Goal: Task Accomplishment & Management: Manage account settings

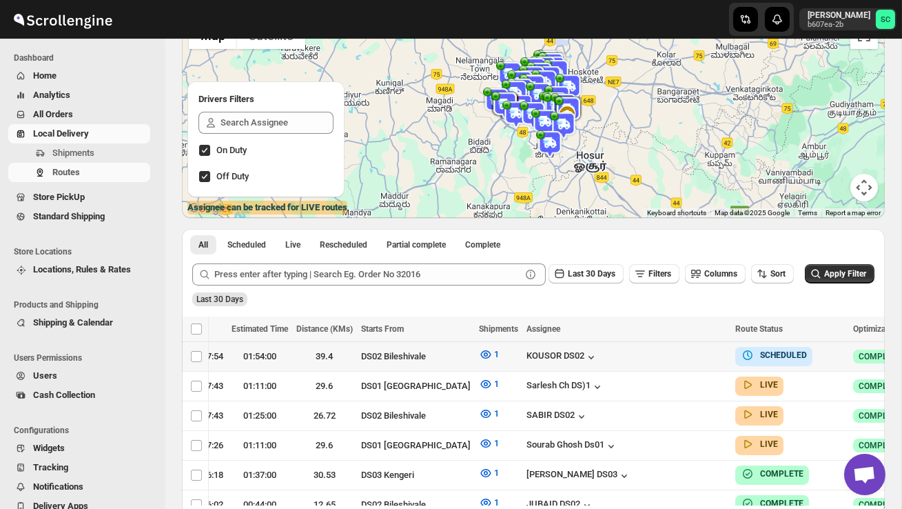
scroll to position [0, 229]
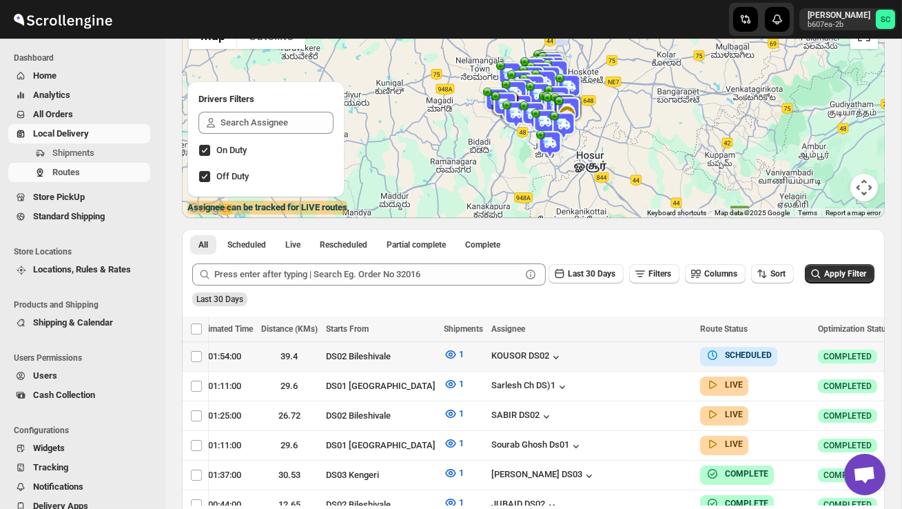
click at [901, 353] on icon "button" at bounding box center [908, 356] width 14 height 14
checkbox input "true"
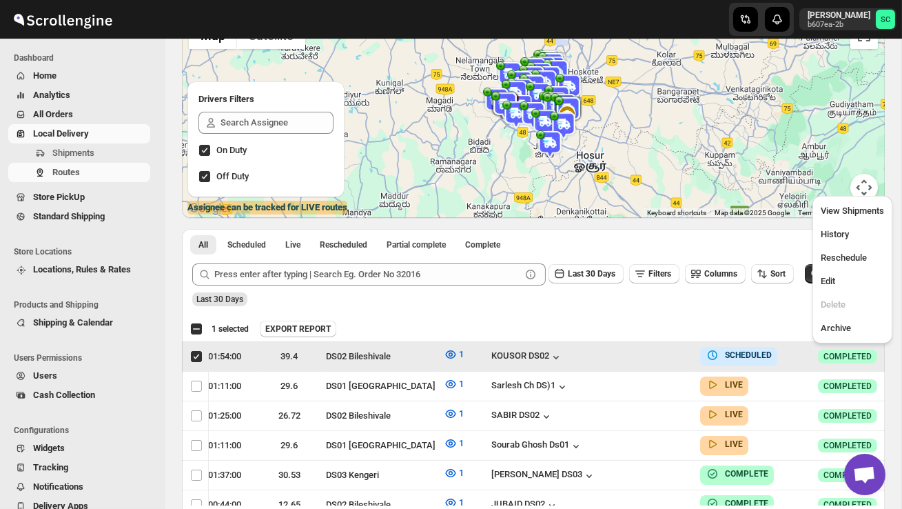
scroll to position [0, 1]
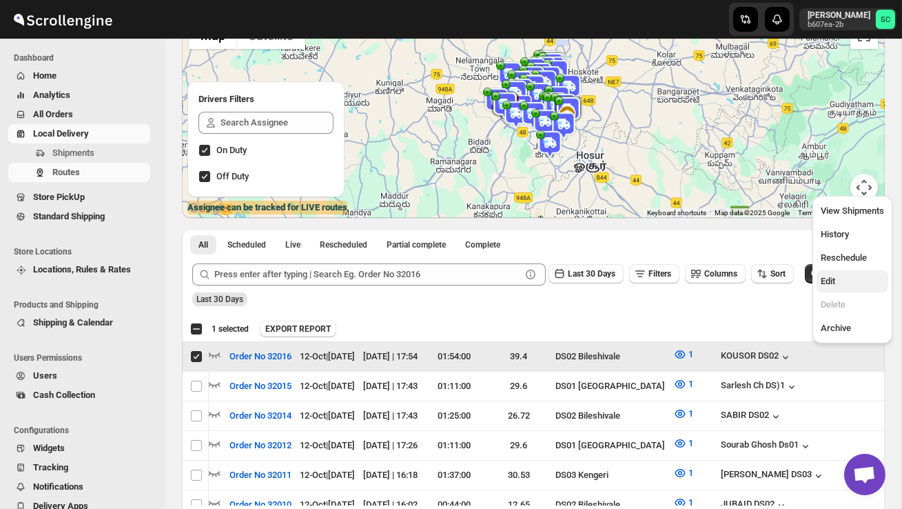
click at [844, 287] on span "Edit" at bounding box center [852, 281] width 63 height 14
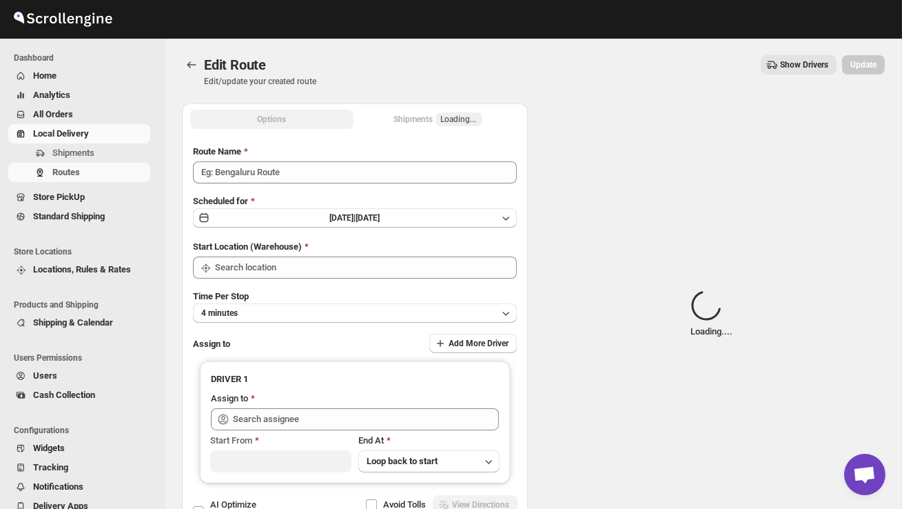
type input "Order No 32016"
type input "DS02 Bileshivale"
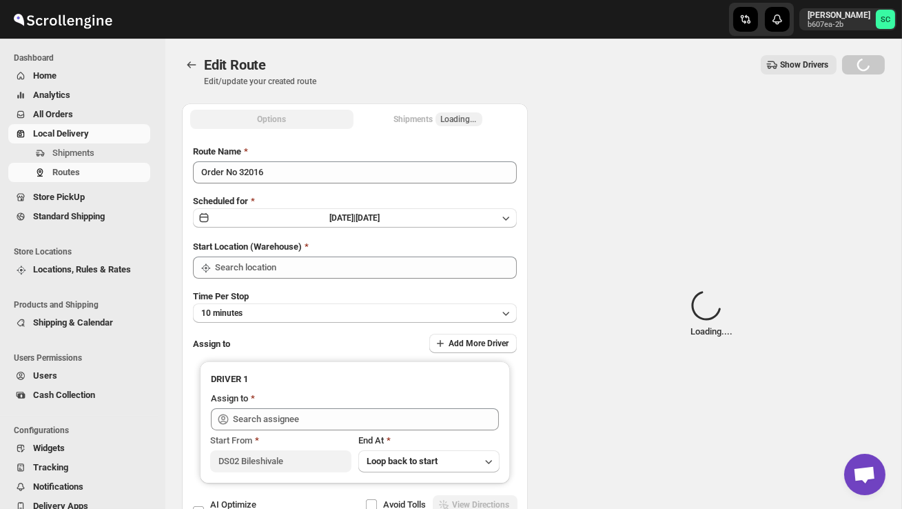
type input "DS02 Bileshivale"
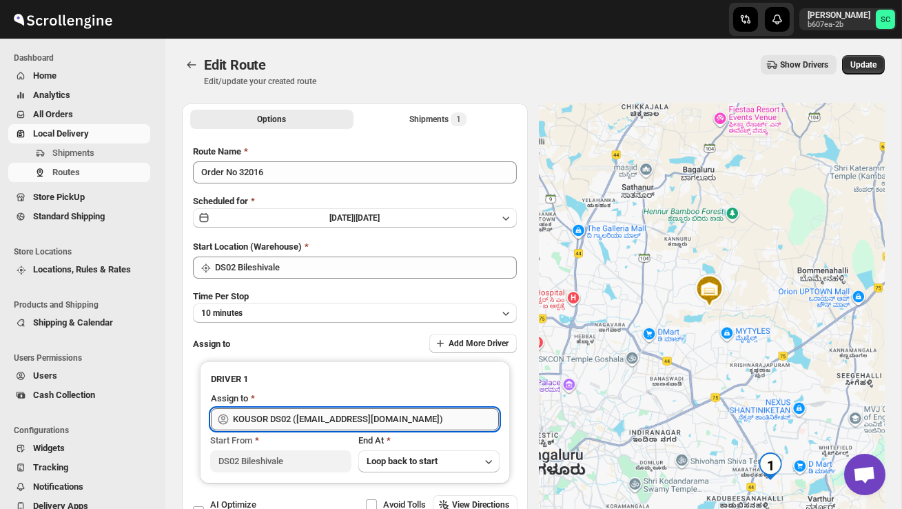
click at [387, 408] on input "KOUSOR DS02 (xivebi6567@decodewp.com)" at bounding box center [366, 419] width 266 height 22
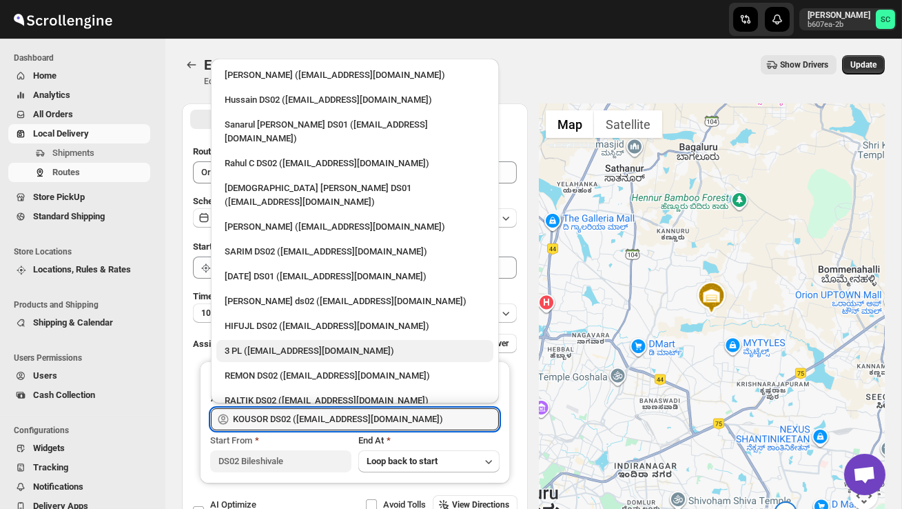
click at [342, 344] on div "3 PL (hello@home-run.co)" at bounding box center [355, 351] width 260 height 14
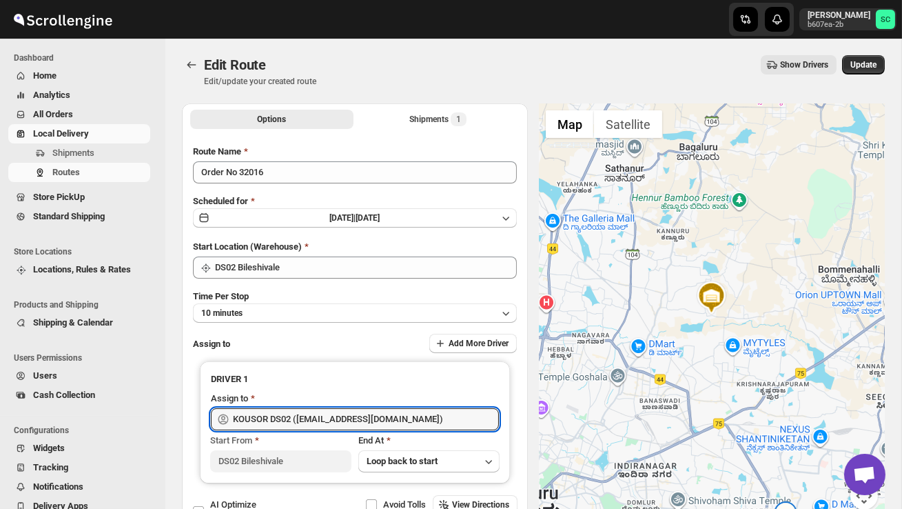
type input "3 PL (hello@home-run.co)"
click at [872, 61] on span "Update" at bounding box center [863, 64] width 26 height 11
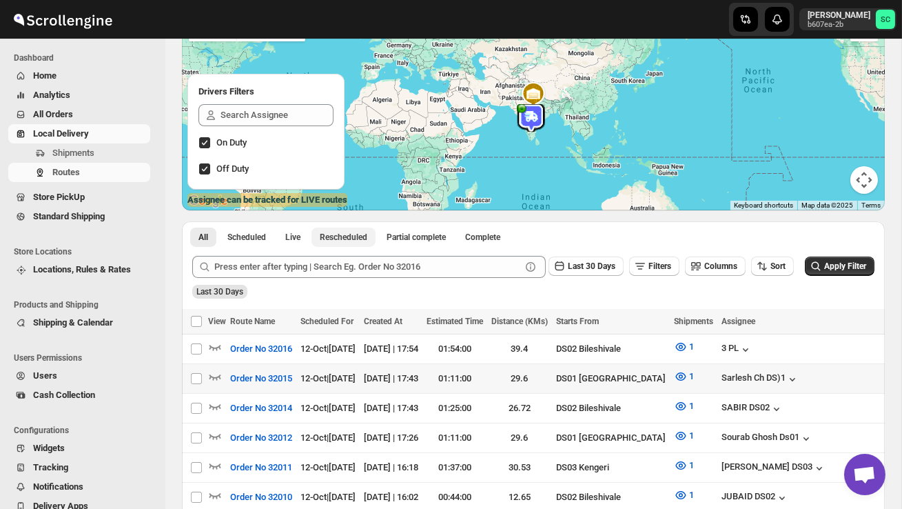
scroll to position [127, 0]
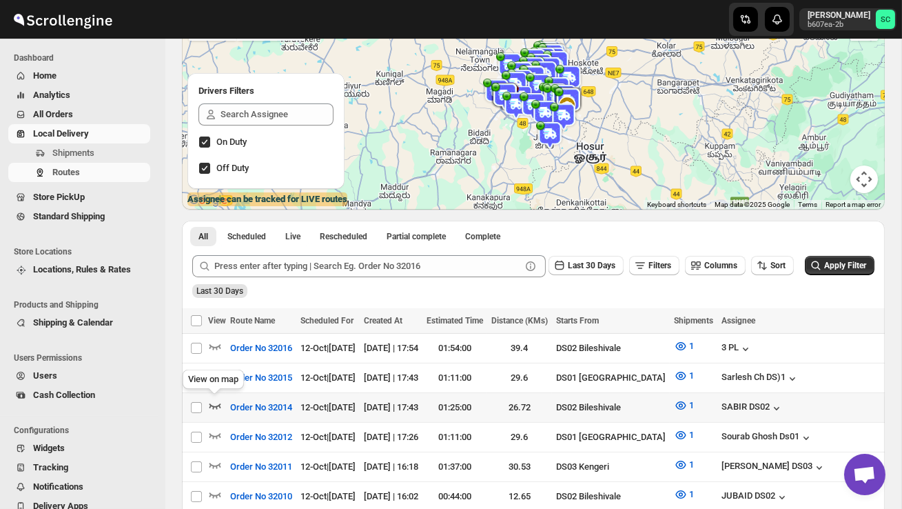
click at [214, 401] on icon "button" at bounding box center [215, 405] width 14 height 14
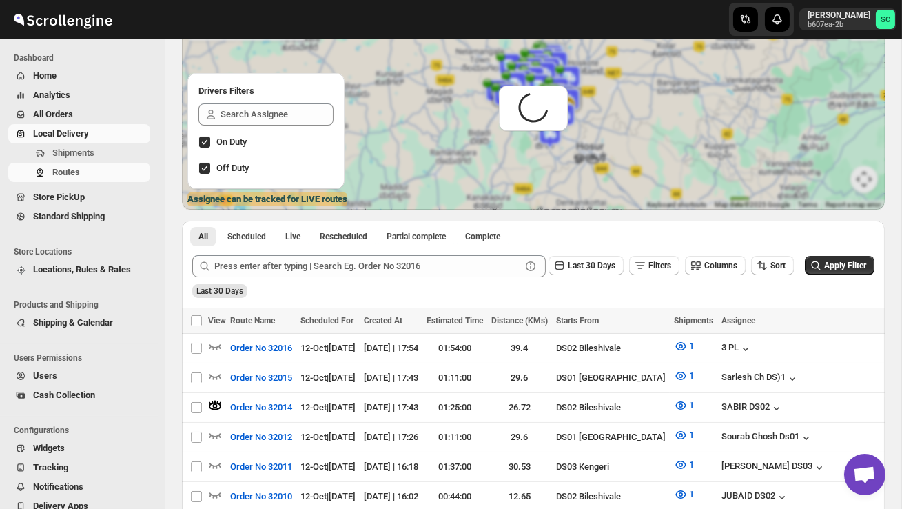
scroll to position [0, 0]
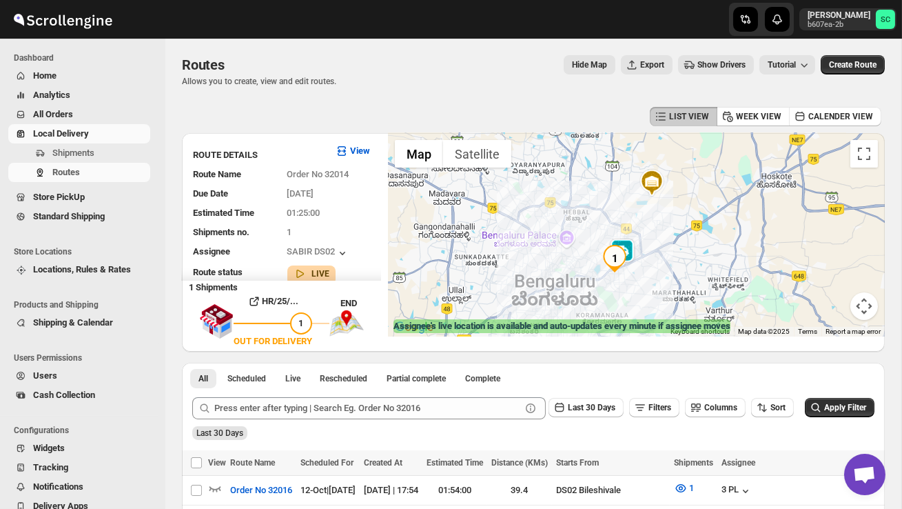
click at [646, 282] on div at bounding box center [636, 234] width 497 height 203
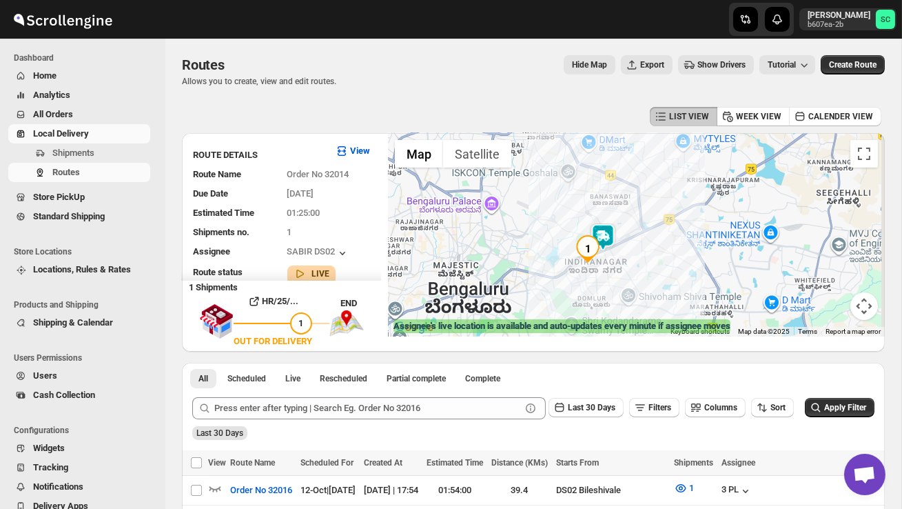
click at [649, 271] on div at bounding box center [636, 234] width 497 height 203
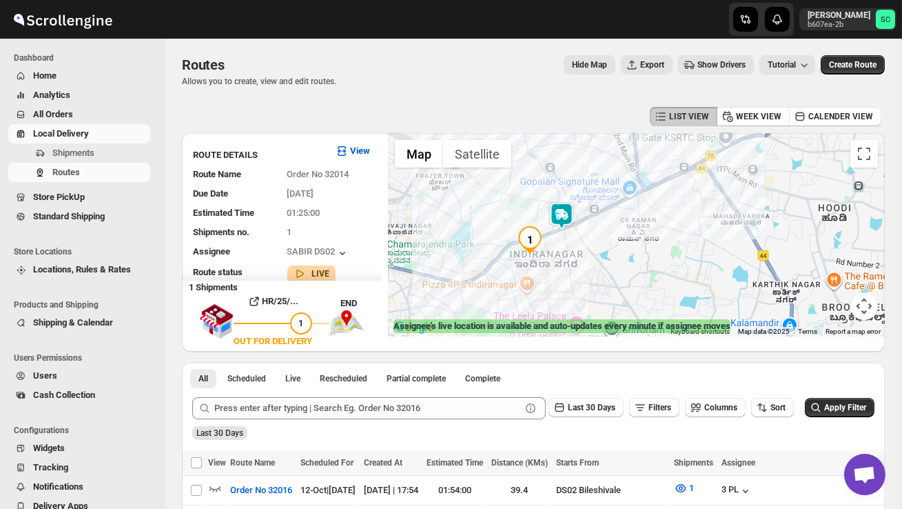
click at [565, 208] on img at bounding box center [562, 216] width 28 height 28
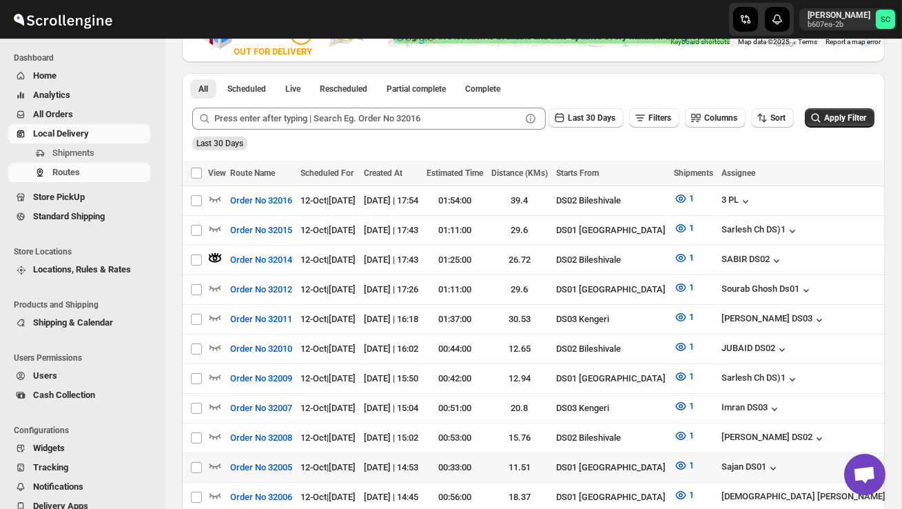
scroll to position [291, 0]
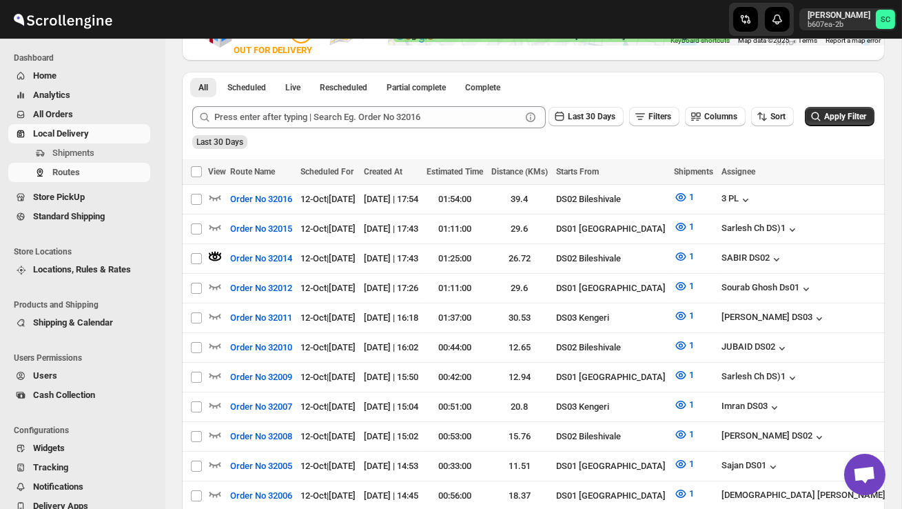
click at [53, 377] on span "Users" at bounding box center [45, 375] width 24 height 10
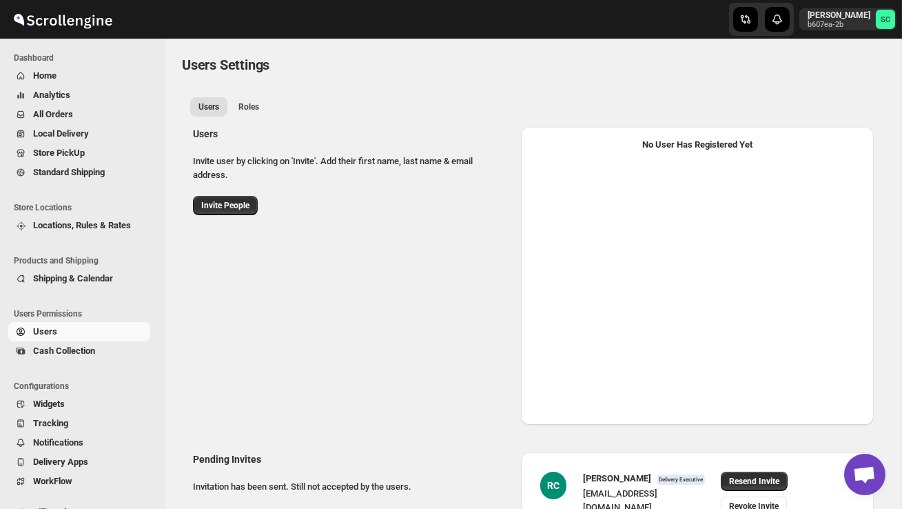
select select "637b767fbaab0276b10c91d5"
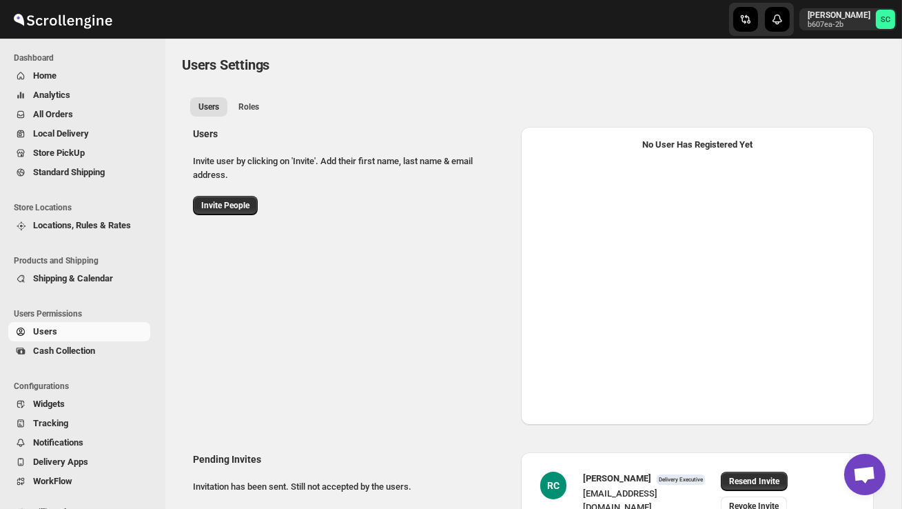
select select "637b767fbaab0276b10c91d5"
select select "637b767fbaab0276b10c91d7"
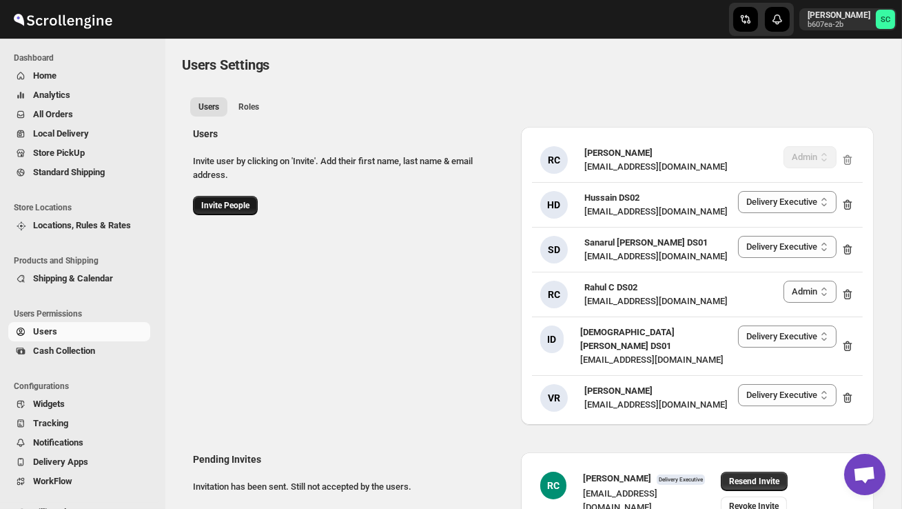
click at [229, 210] on span "Invite People" at bounding box center [225, 205] width 48 height 11
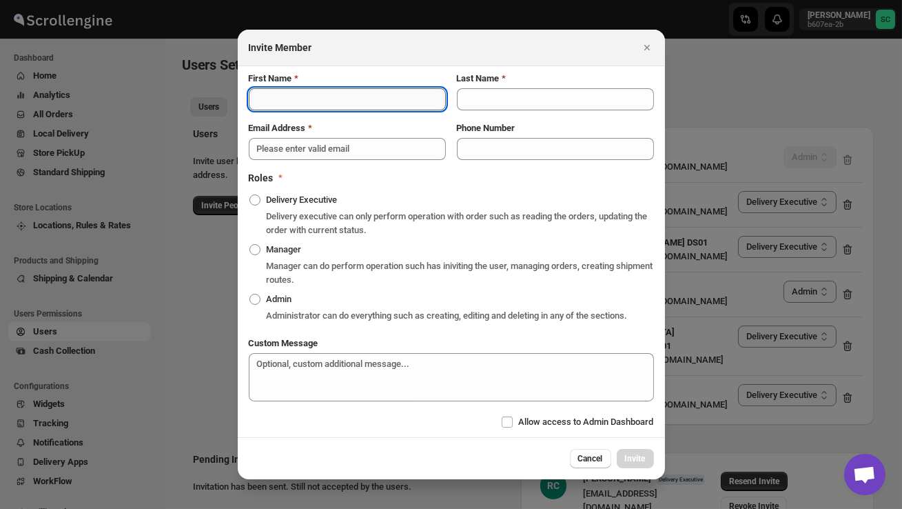
click at [291, 102] on input "First Name" at bounding box center [347, 99] width 197 height 22
type input "DIJIB"
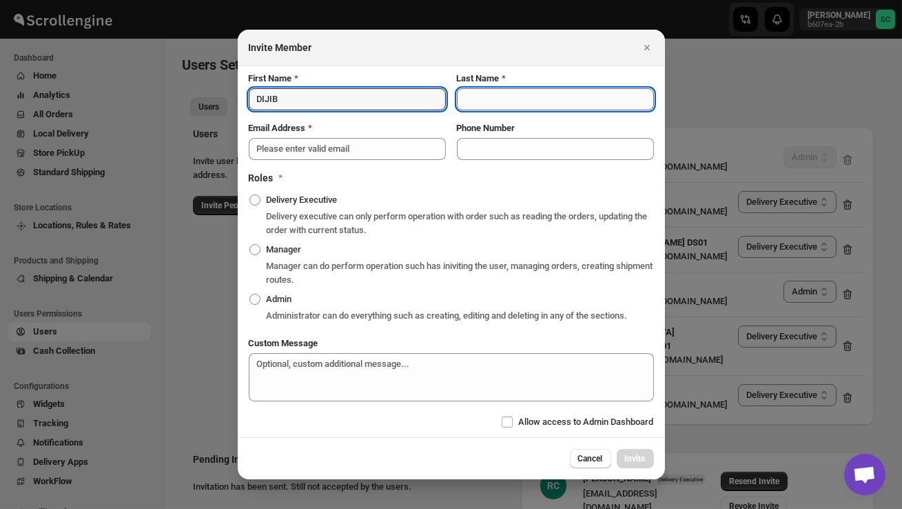
click at [486, 97] on input "Last Name" at bounding box center [555, 99] width 197 height 22
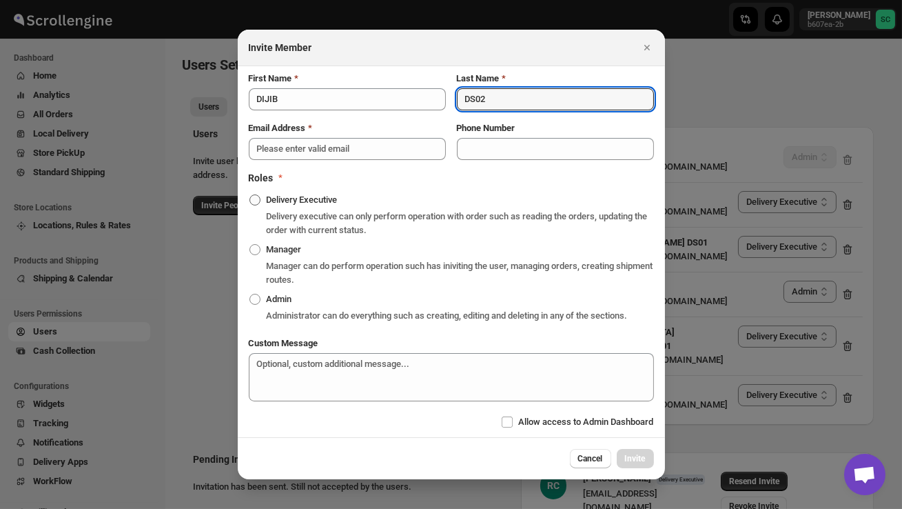
type input "DS02"
click at [256, 194] on span ":rt4f:" at bounding box center [254, 199] width 11 height 11
click at [250, 194] on input "Delivery Executive" at bounding box center [249, 194] width 1 height 1
radio input "true"
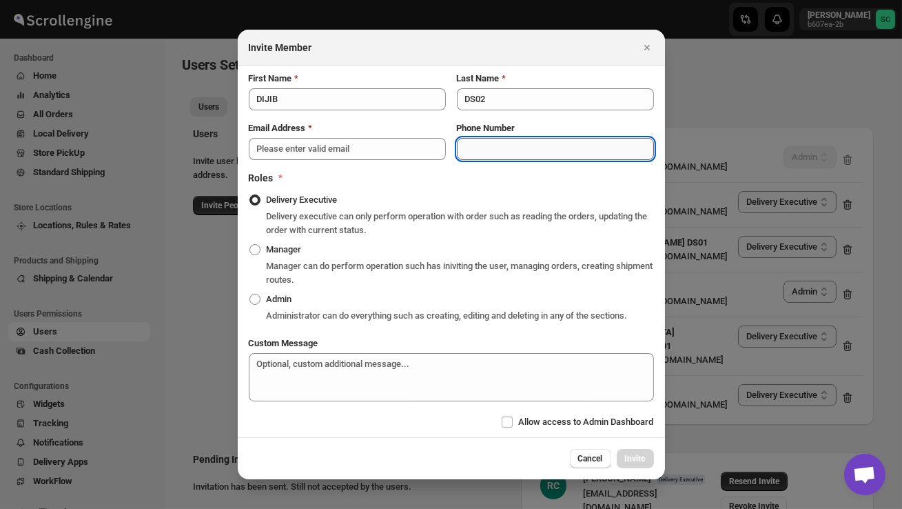
click at [479, 141] on input "Phone Number" at bounding box center [555, 149] width 197 height 22
type input "8885835991"
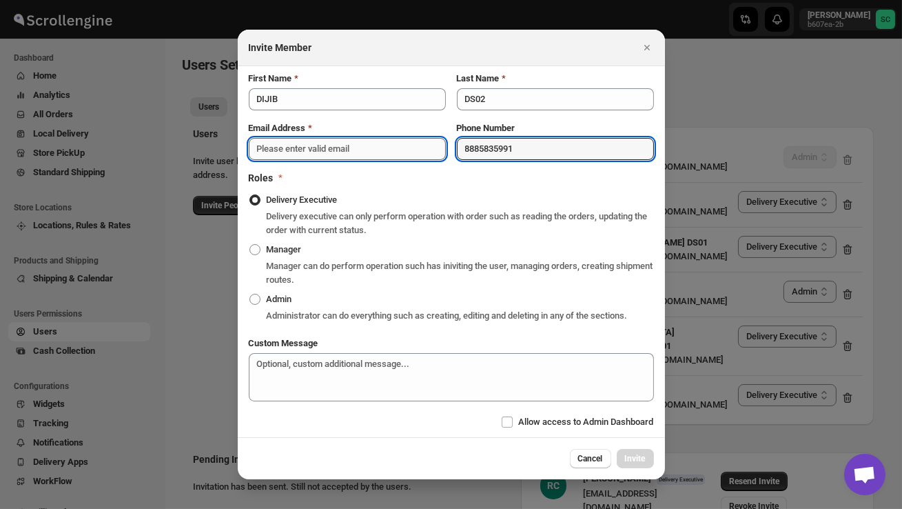
click at [297, 141] on input "Email Address" at bounding box center [347, 149] width 197 height 22
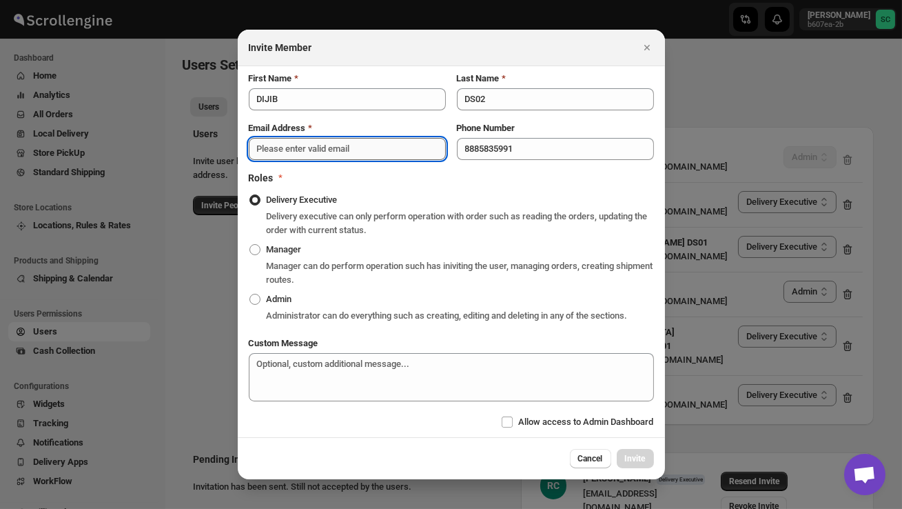
paste input "[EMAIL_ADDRESS][DOMAIN_NAME]"
type input "[EMAIL_ADDRESS][DOMAIN_NAME]"
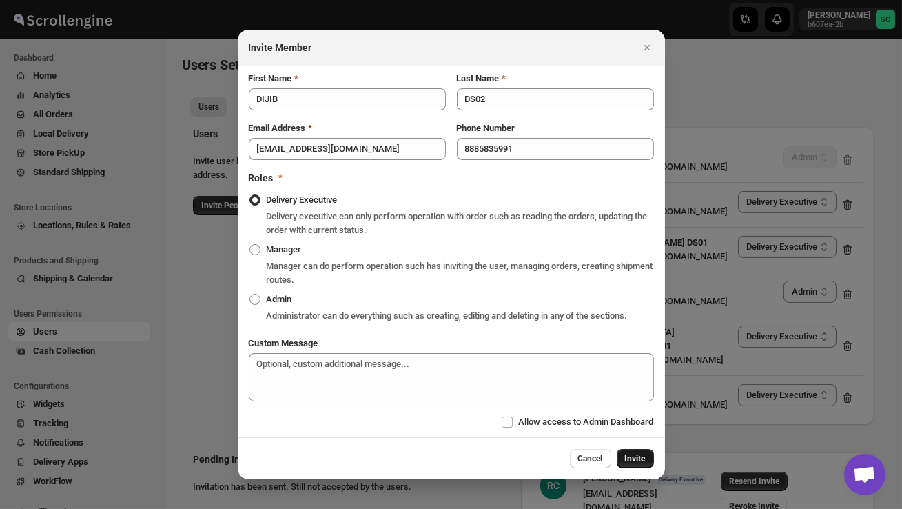
click at [642, 464] on span "Invite" at bounding box center [635, 458] width 21 height 11
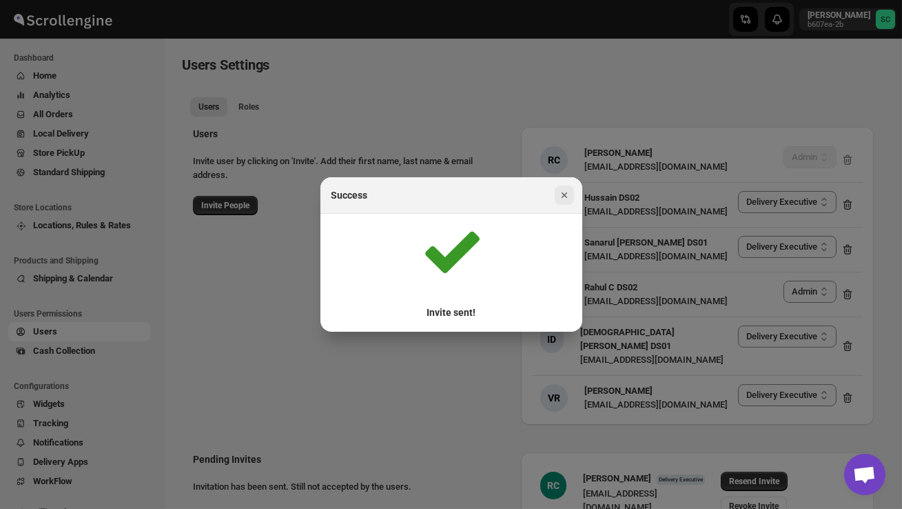
click at [566, 196] on icon "Close" at bounding box center [564, 195] width 14 height 14
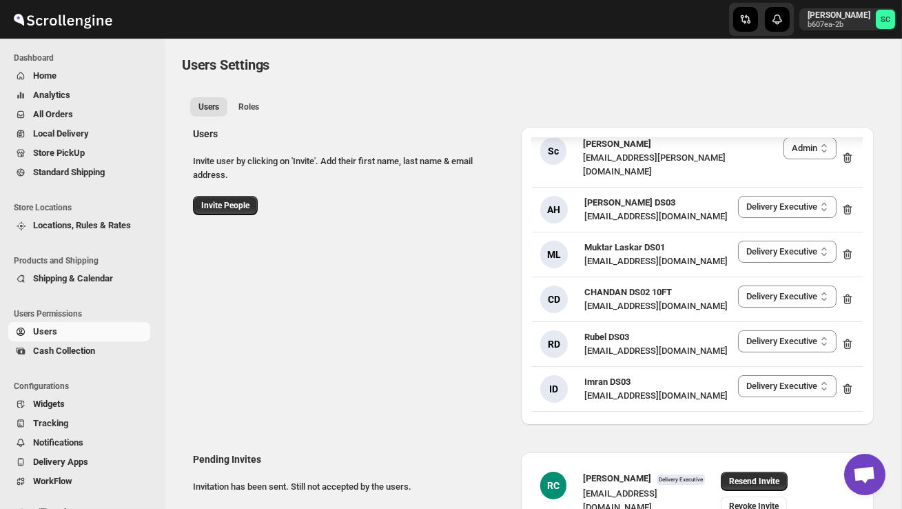
scroll to position [254, 0]
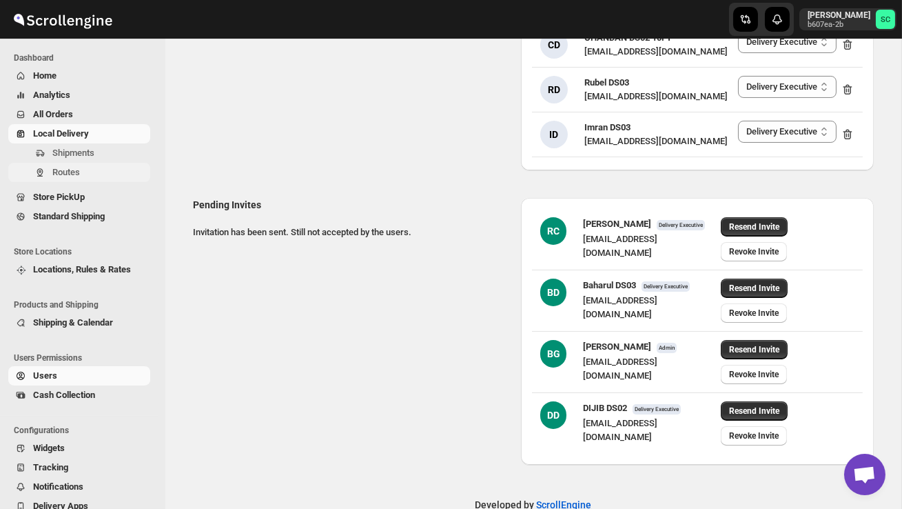
click at [66, 169] on span "Routes" at bounding box center [66, 172] width 28 height 10
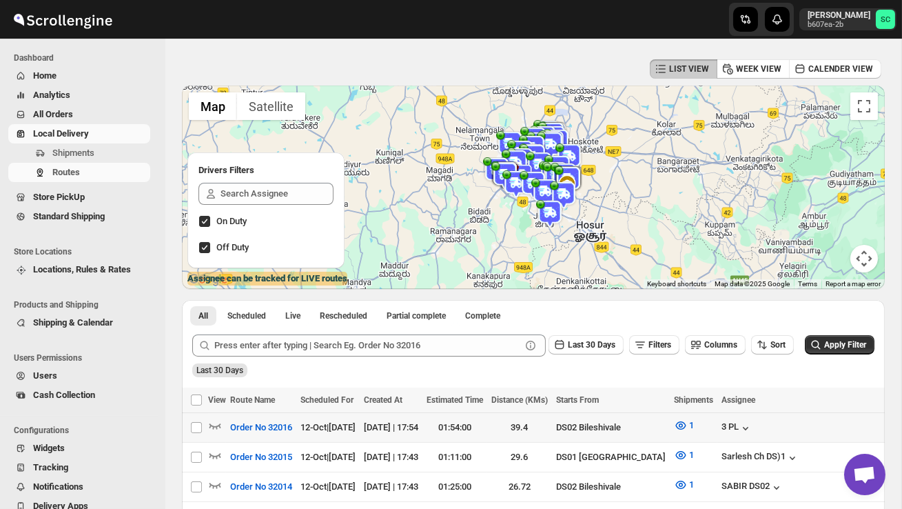
scroll to position [47, 0]
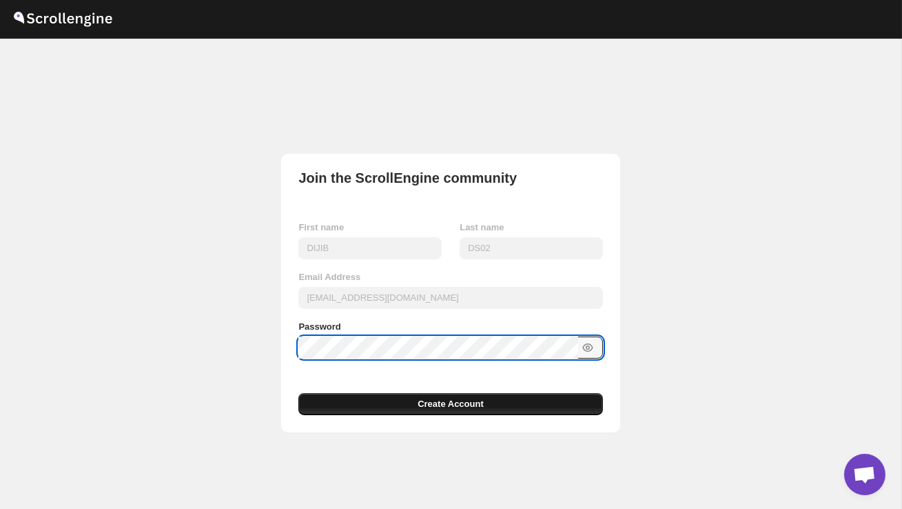
click at [387, 396] on button "Create Account" at bounding box center [450, 404] width 304 height 22
